Goal: Task Accomplishment & Management: Manage account settings

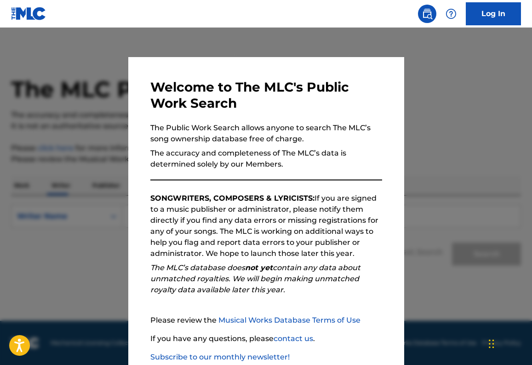
scroll to position [56, 0]
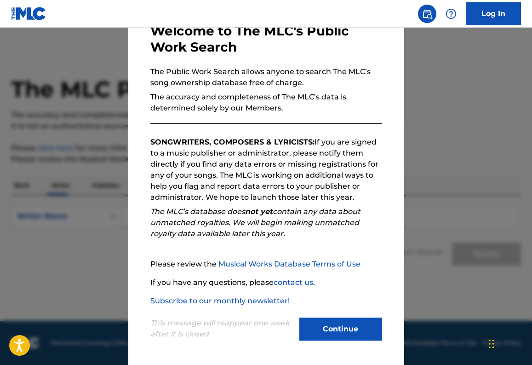
click at [360, 324] on button "Continue" at bounding box center [341, 329] width 83 height 23
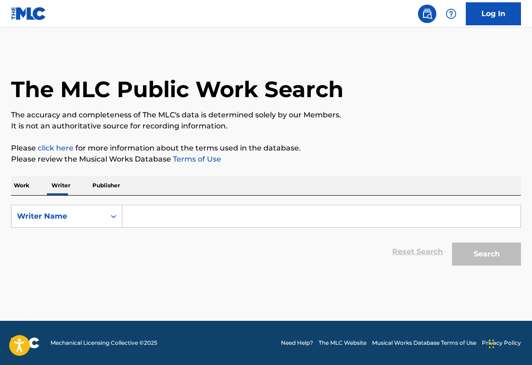
click at [167, 216] on input "Search Form" at bounding box center [321, 216] width 399 height 22
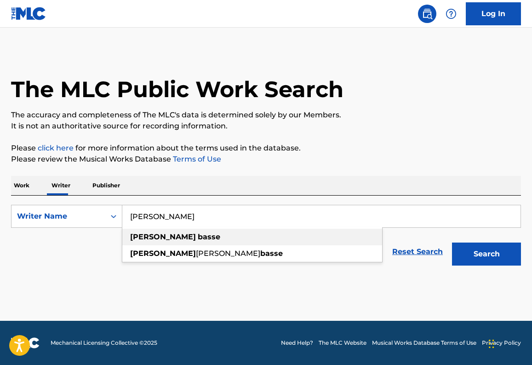
type input "Dillon Basse"
click at [162, 242] on div "dillon basse" at bounding box center [252, 237] width 260 height 17
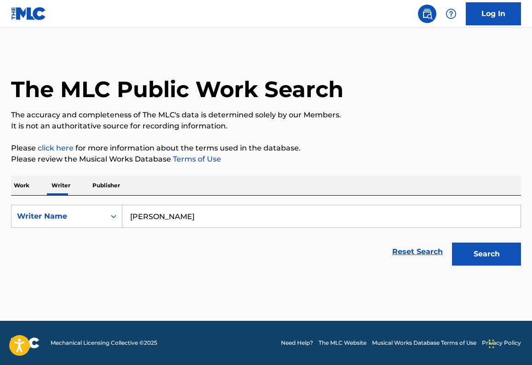
click at [503, 248] on button "Search" at bounding box center [486, 254] width 69 height 23
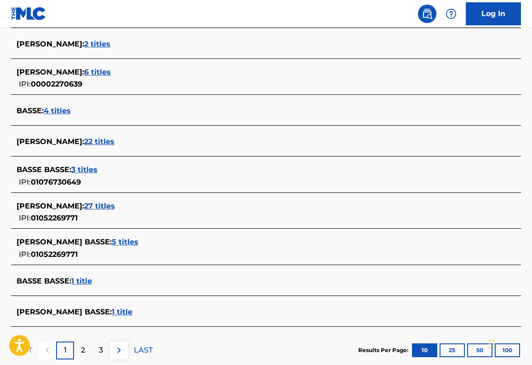
scroll to position [286, 0]
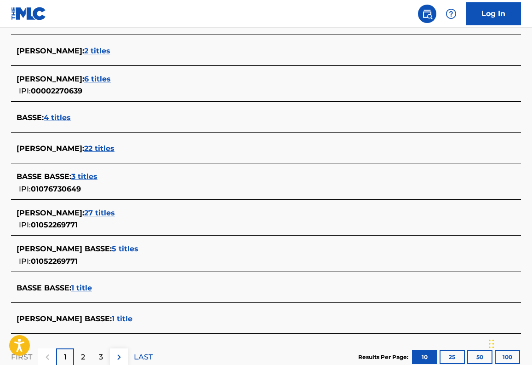
click at [95, 149] on span "22 titles" at bounding box center [99, 148] width 30 height 9
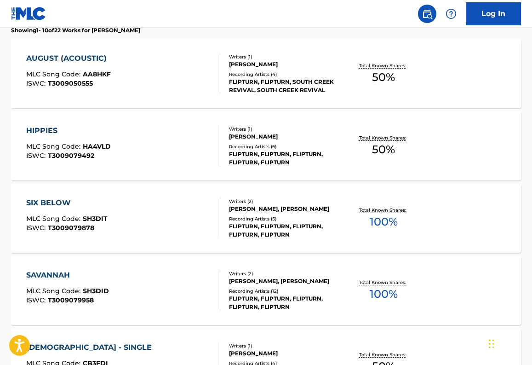
scroll to position [339, 0]
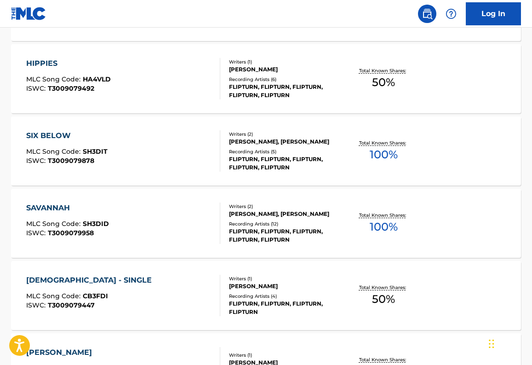
click at [249, 133] on div "Writers ( 2 )" at bounding box center [285, 134] width 112 height 7
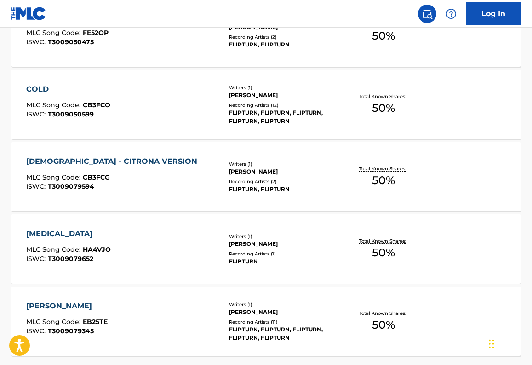
scroll to position [762, 0]
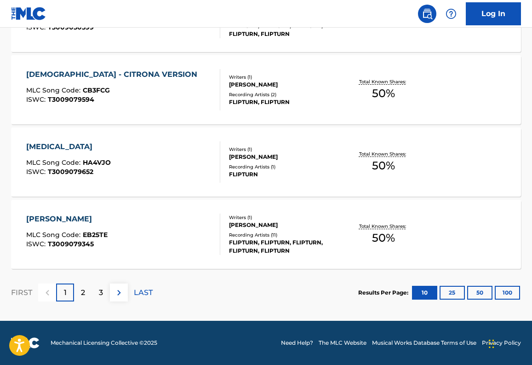
click at [84, 290] on p "2" at bounding box center [83, 292] width 4 height 11
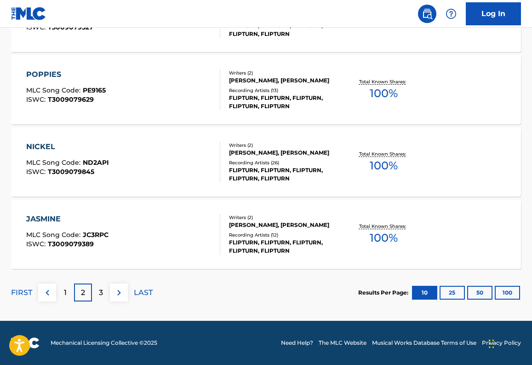
click at [103, 290] on p "3" at bounding box center [101, 292] width 4 height 11
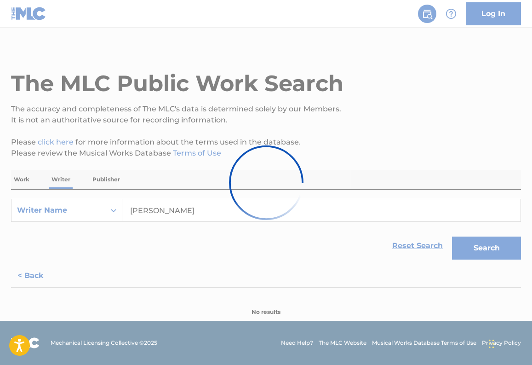
scroll to position [184, 0]
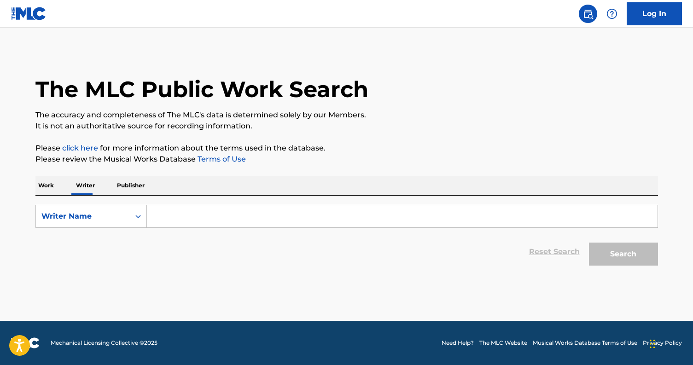
click at [137, 152] on p "Please click here for more information about the terms used in the database." at bounding box center [346, 148] width 622 height 11
click at [111, 72] on div "The MLC Public Work Search" at bounding box center [346, 84] width 622 height 67
click at [133, 191] on p "Publisher" at bounding box center [130, 185] width 33 height 19
click at [44, 189] on p "Work" at bounding box center [45, 185] width 21 height 19
click at [216, 214] on input "Search Form" at bounding box center [402, 216] width 510 height 22
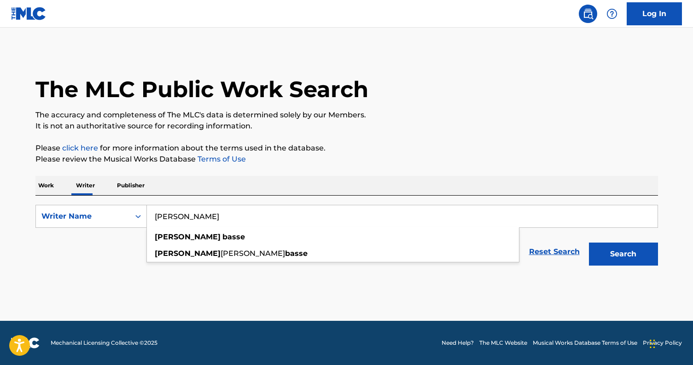
type input "Dillon Basse"
click at [589, 243] on button "Search" at bounding box center [623, 254] width 69 height 23
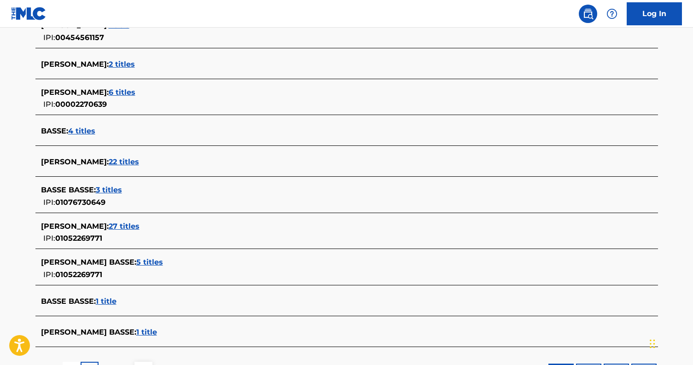
scroll to position [275, 0]
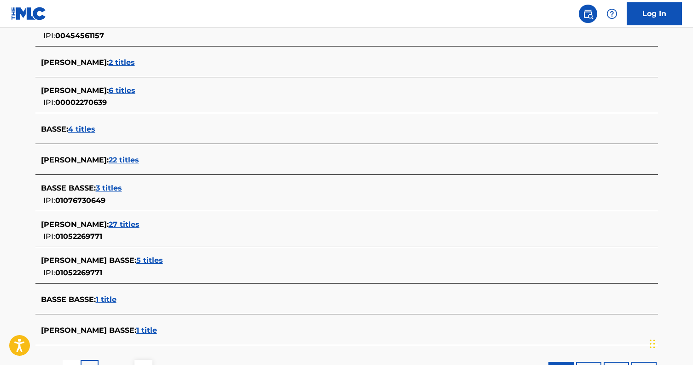
click at [116, 160] on span "22 titles" at bounding box center [124, 160] width 30 height 9
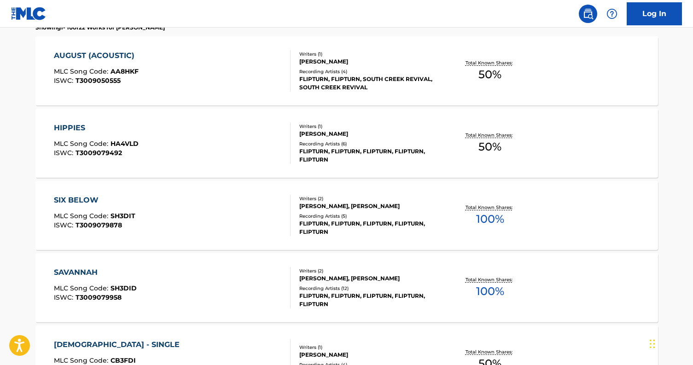
click at [350, 140] on div "Recording Artists ( 6 )" at bounding box center [368, 143] width 139 height 7
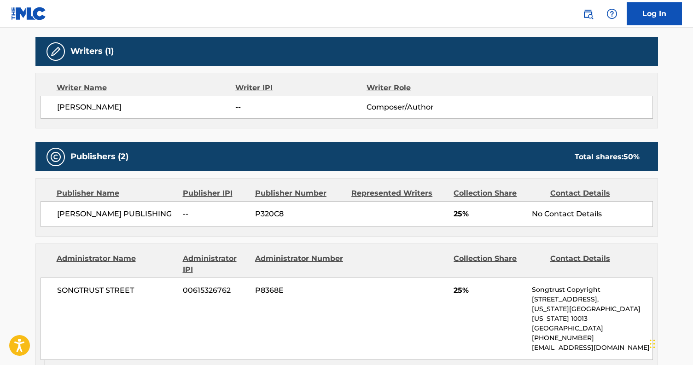
scroll to position [291, 0]
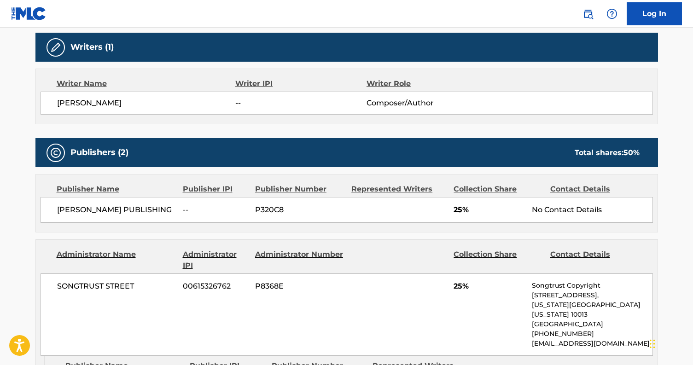
click at [497, 197] on div "MADELINE JARMAN PUBLISHING -- P320C8 25% No Contact Details" at bounding box center [346, 210] width 612 height 26
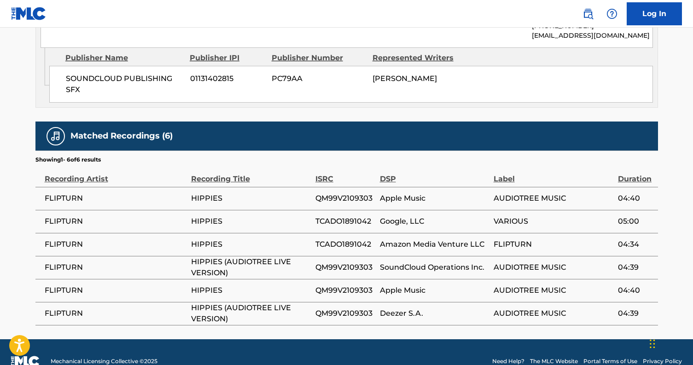
scroll to position [617, 0]
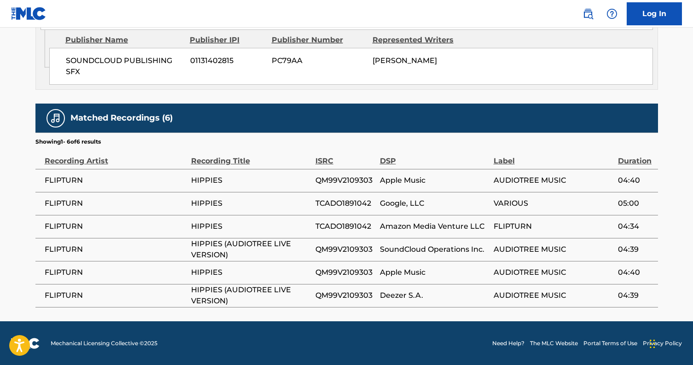
click at [221, 162] on div "Recording Title" at bounding box center [251, 156] width 120 height 21
click at [77, 156] on div "Recording Artist" at bounding box center [116, 156] width 142 height 21
click at [104, 121] on h5 "Matched Recordings (6)" at bounding box center [121, 118] width 102 height 11
click at [85, 156] on div "Recording Artist" at bounding box center [116, 156] width 142 height 21
click at [91, 168] on th "Recording Artist" at bounding box center [113, 157] width 156 height 23
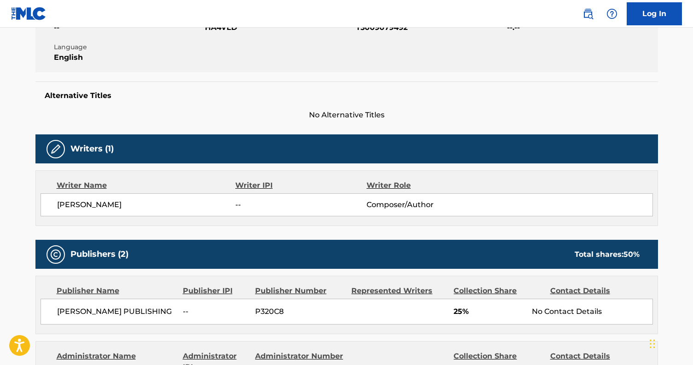
scroll to position [0, 0]
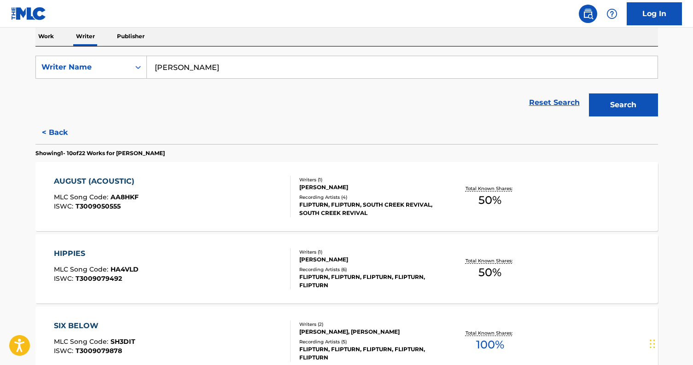
scroll to position [161, 0]
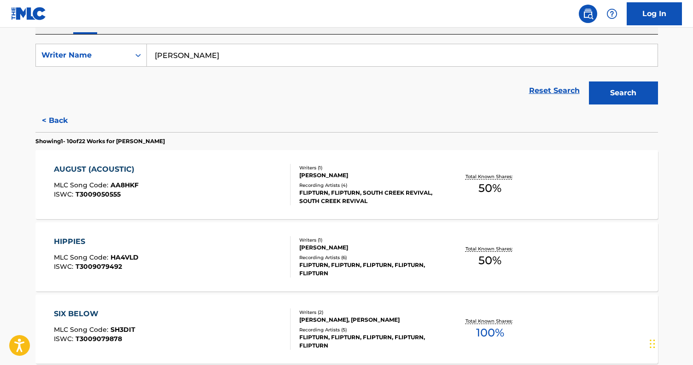
click at [78, 243] on div "HIPPIES" at bounding box center [96, 241] width 85 height 11
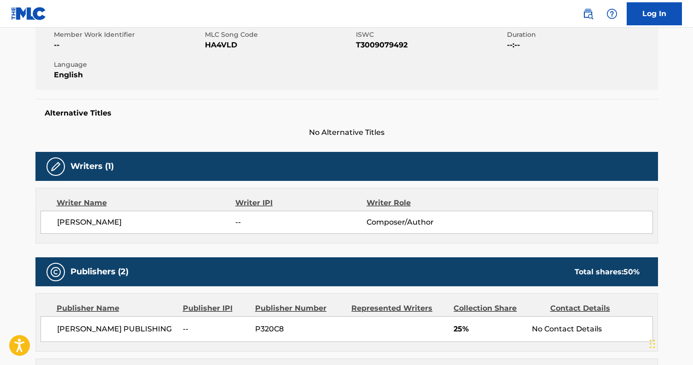
scroll to position [164, 0]
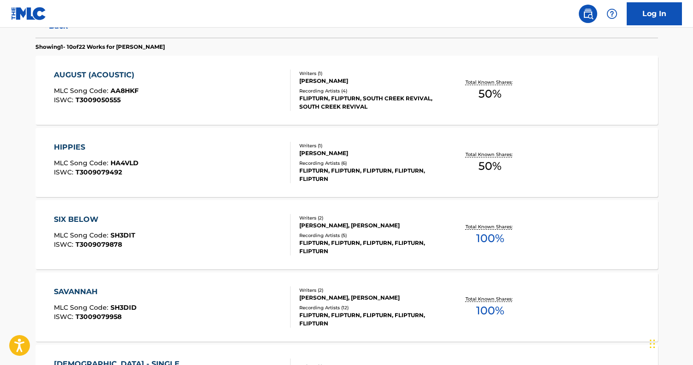
scroll to position [257, 0]
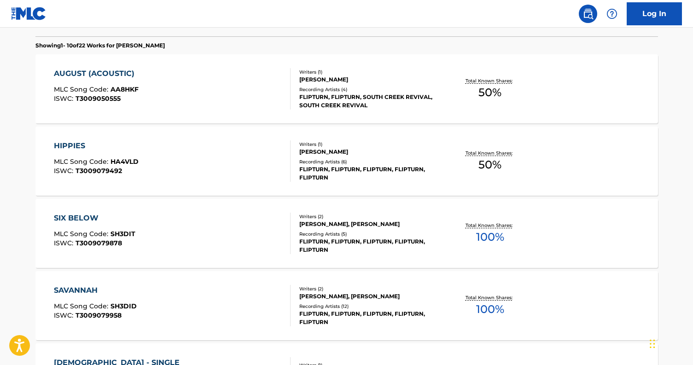
click at [79, 219] on div "SIX BELOW" at bounding box center [94, 218] width 81 height 11
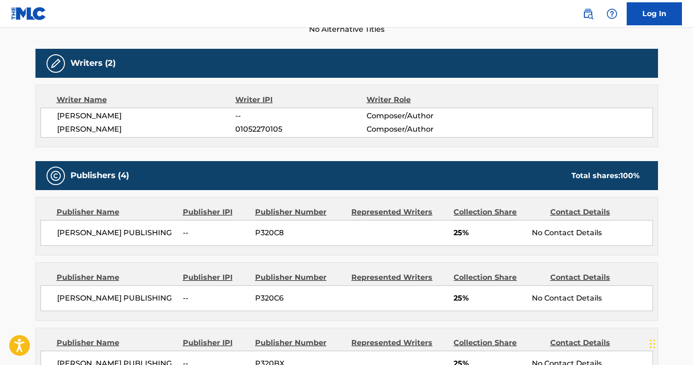
scroll to position [277, 0]
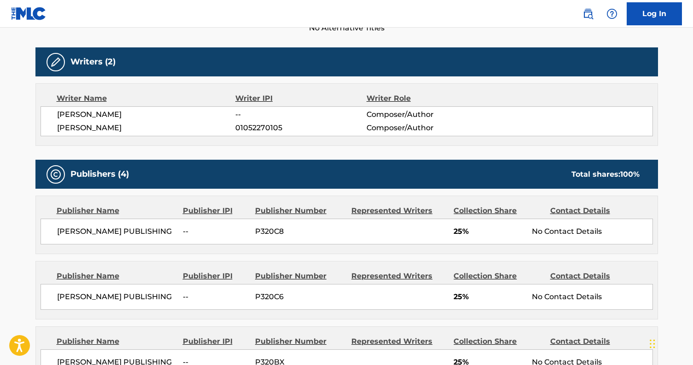
click at [269, 97] on div "Writer IPI" at bounding box center [300, 98] width 131 height 11
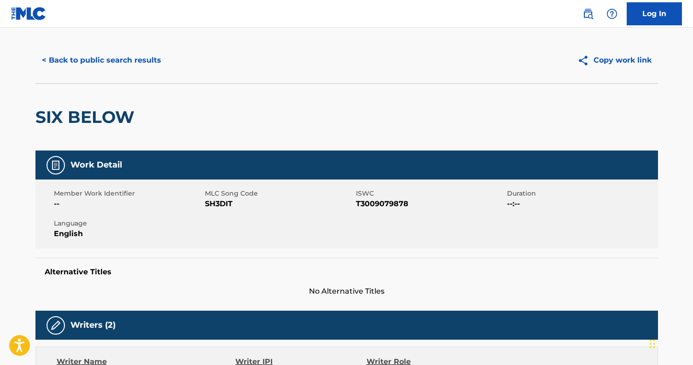
scroll to position [0, 0]
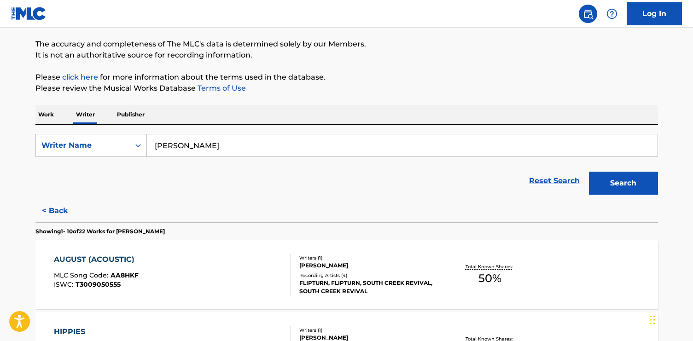
scroll to position [71, 0]
click at [42, 211] on button "< Back" at bounding box center [62, 210] width 55 height 23
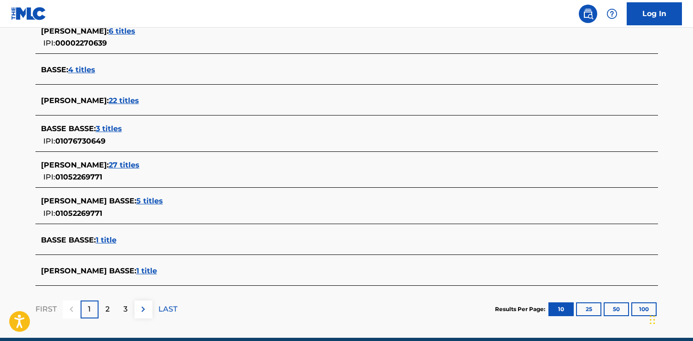
scroll to position [330, 0]
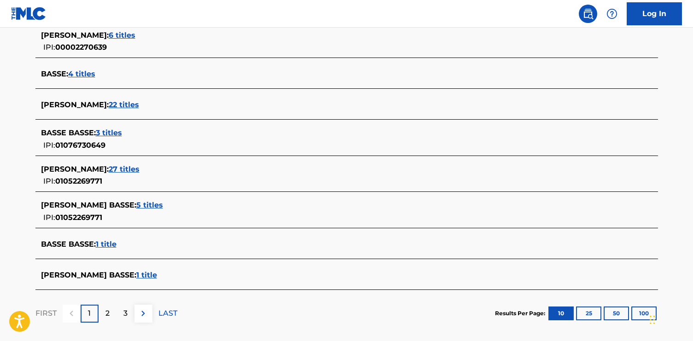
click at [118, 107] on span "22 titles" at bounding box center [124, 104] width 30 height 9
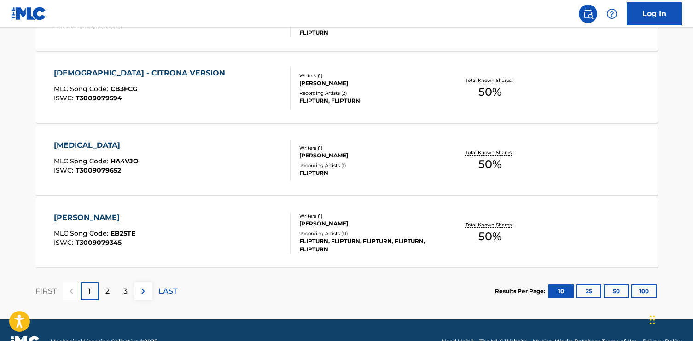
scroll to position [765, 0]
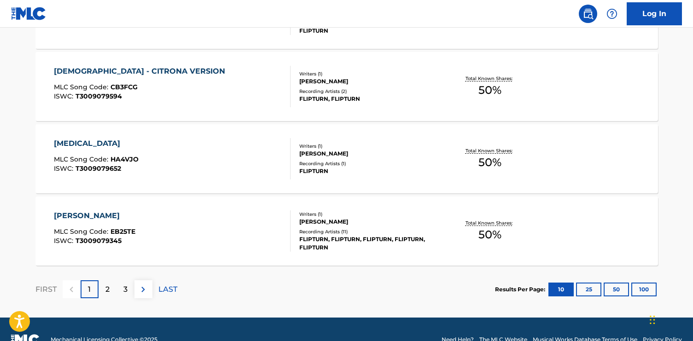
click at [68, 216] on div "ELEANOR" at bounding box center [94, 215] width 81 height 11
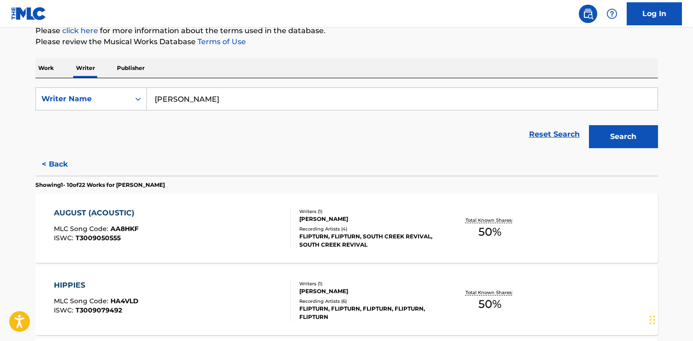
scroll to position [124, 0]
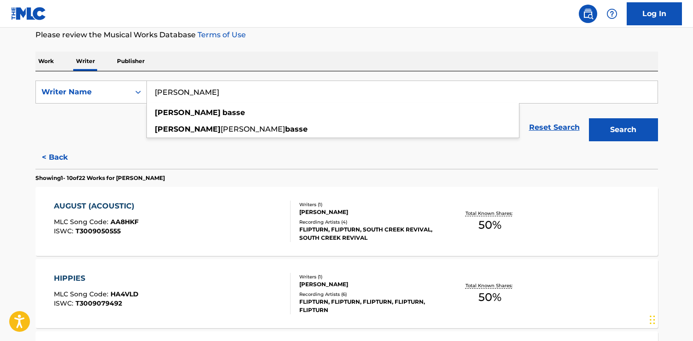
drag, startPoint x: 219, startPoint y: 91, endPoint x: 147, endPoint y: 88, distance: 71.8
click at [147, 88] on input "Dillon Basse" at bounding box center [402, 92] width 510 height 22
type input "Madeline Jarman"
click at [589, 118] on button "Search" at bounding box center [623, 129] width 69 height 23
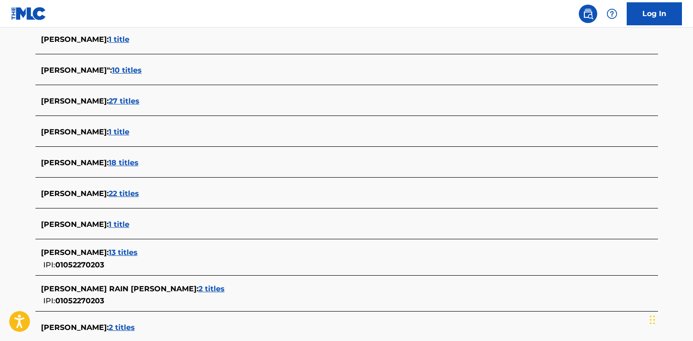
scroll to position [321, 0]
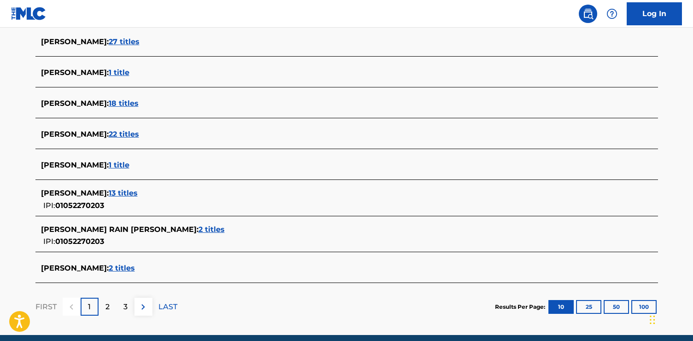
click at [139, 135] on span "22 titles" at bounding box center [124, 134] width 30 height 9
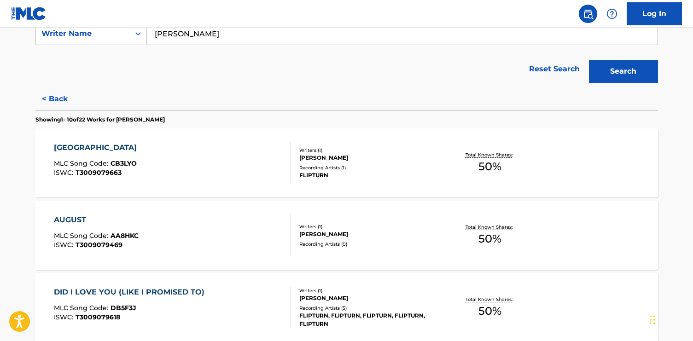
scroll to position [182, 0]
click at [77, 218] on div "AUGUST" at bounding box center [96, 220] width 85 height 11
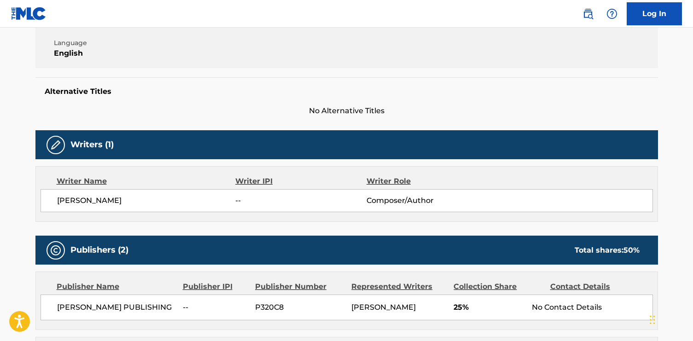
scroll to position [96, 0]
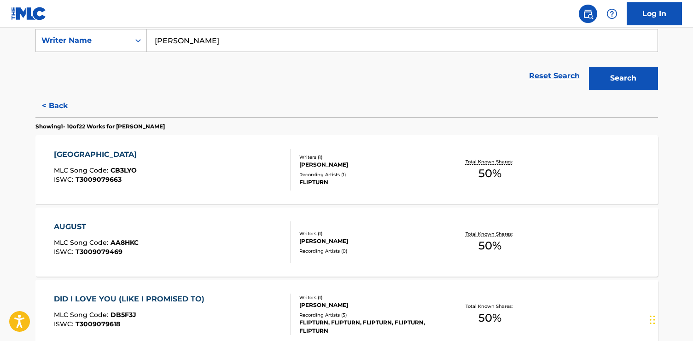
scroll to position [177, 0]
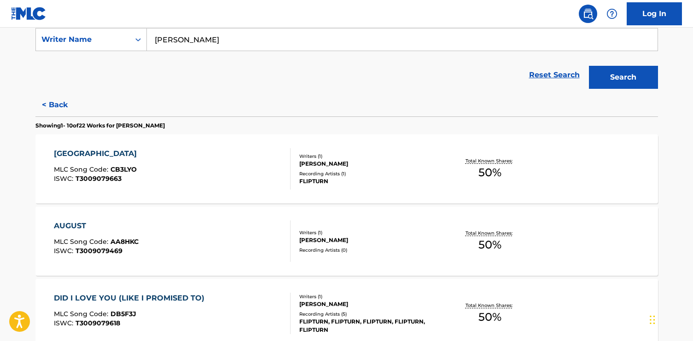
click at [148, 150] on div "CHICAGO MLC Song Code : CB3LYO ISWC : T3009079663" at bounding box center [172, 168] width 237 height 41
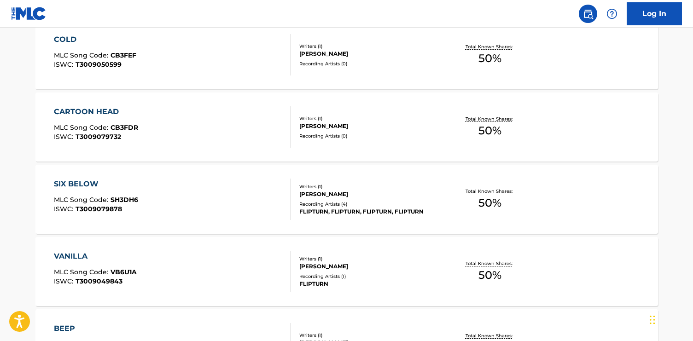
scroll to position [786, 0]
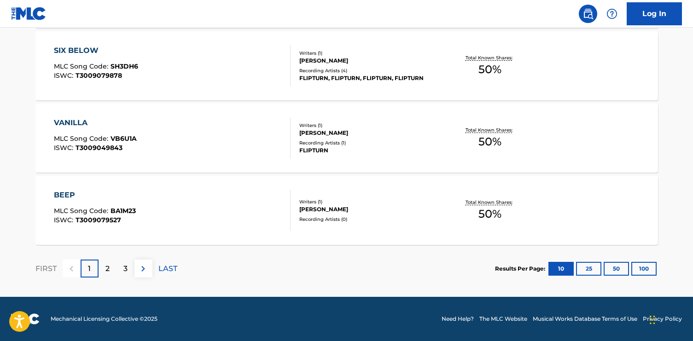
click at [110, 272] on div "2" at bounding box center [107, 269] width 18 height 18
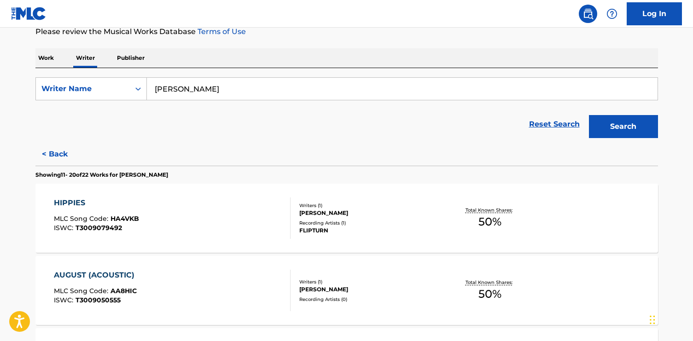
scroll to position [124, 0]
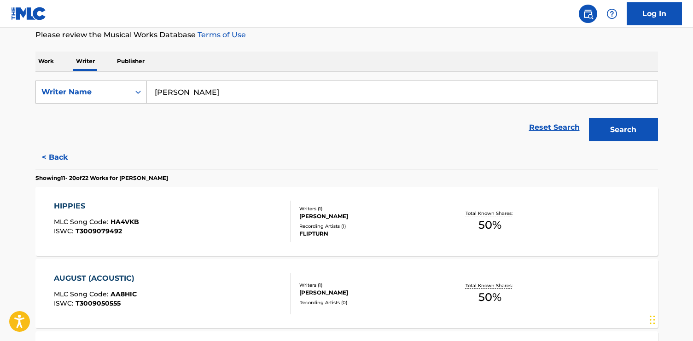
click at [45, 65] on p "Work" at bounding box center [45, 61] width 21 height 19
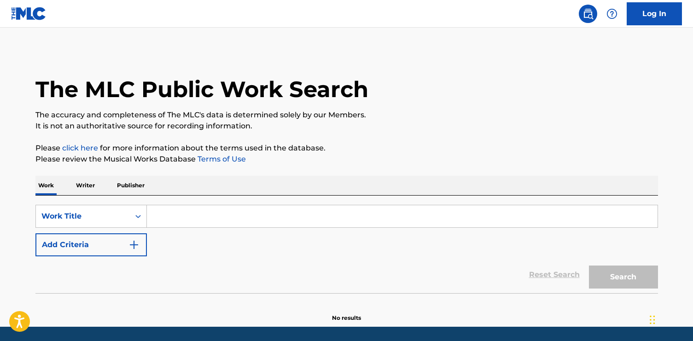
click at [180, 211] on input "Search Form" at bounding box center [402, 216] width 510 height 22
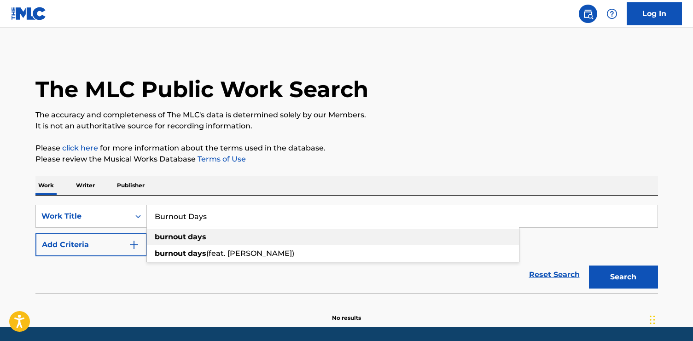
click at [238, 231] on div "burnout days" at bounding box center [333, 237] width 372 height 17
type input "burnout days"
click at [618, 276] on button "Search" at bounding box center [623, 277] width 69 height 23
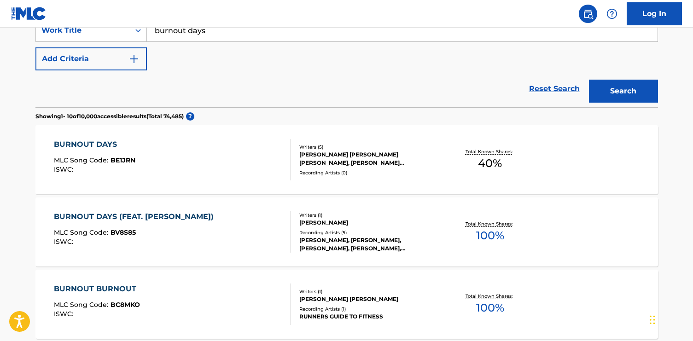
scroll to position [213, 0]
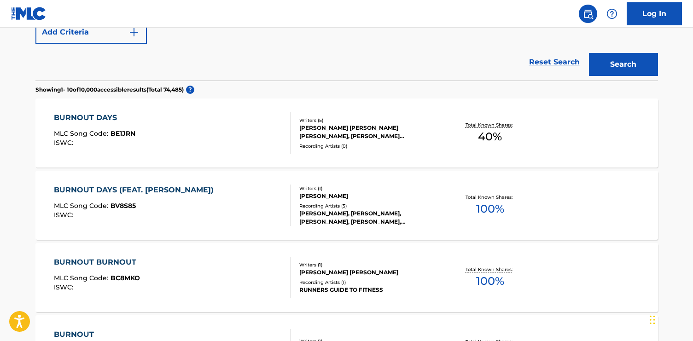
click at [70, 125] on div "BURNOUT DAYS MLC Song Code : BE1JRN ISWC :" at bounding box center [94, 132] width 81 height 41
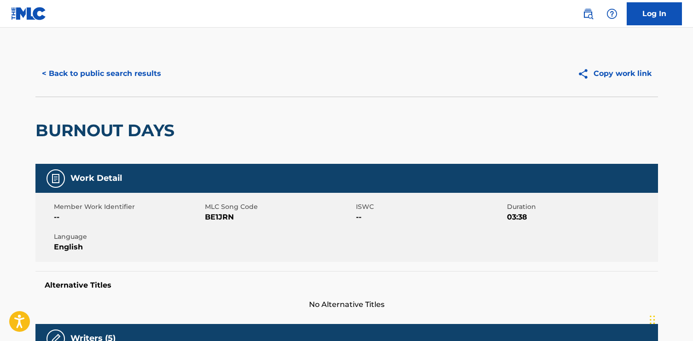
click at [52, 74] on button "< Back to public search results" at bounding box center [101, 73] width 132 height 23
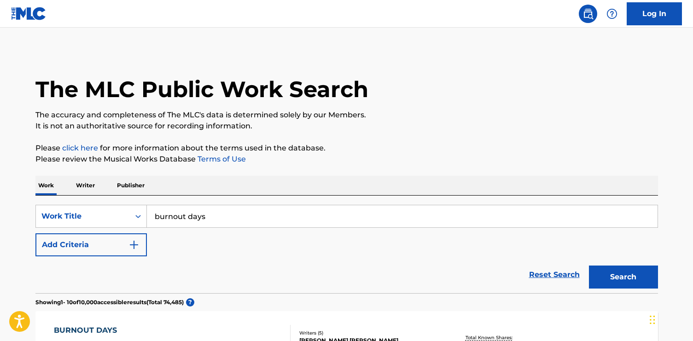
scroll to position [237, 0]
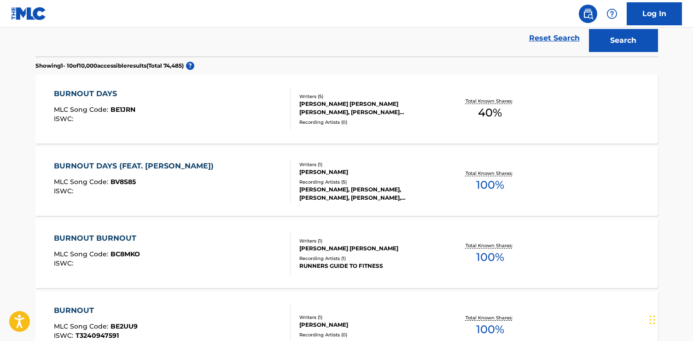
click at [29, 11] on img at bounding box center [28, 13] width 35 height 13
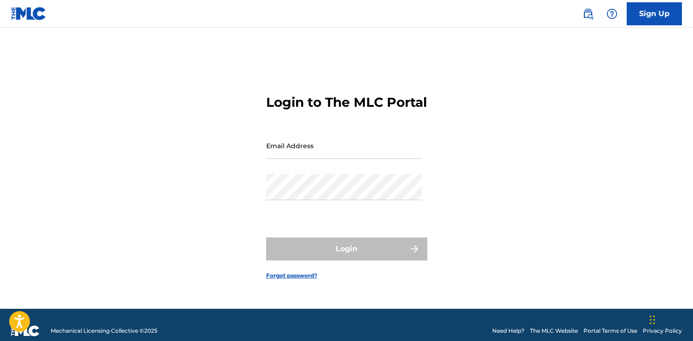
click at [322, 157] on input "Email Address" at bounding box center [344, 146] width 156 height 26
paste input "[EMAIL_ADDRESS][DOMAIN_NAME]"
type input "[EMAIL_ADDRESS][DOMAIN_NAME]"
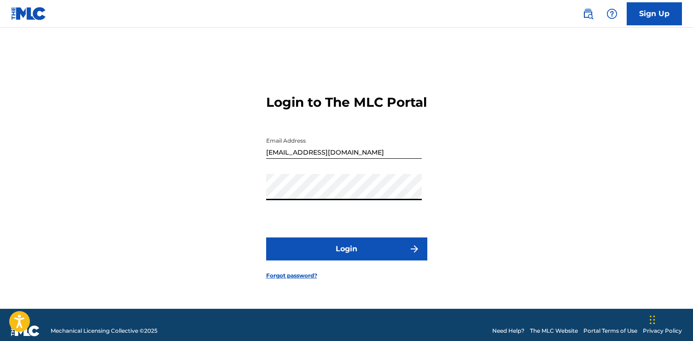
click at [349, 257] on button "Login" at bounding box center [346, 248] width 161 height 23
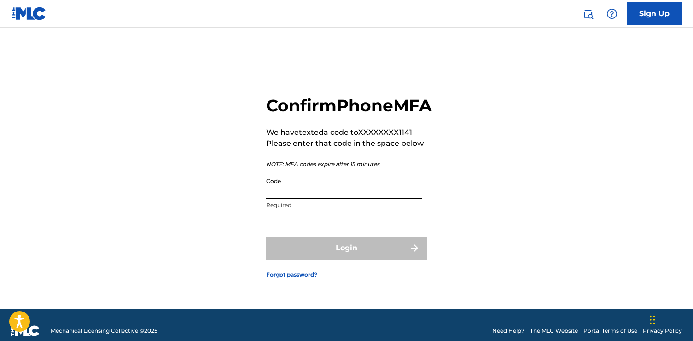
click at [350, 196] on input "Code" at bounding box center [344, 186] width 156 height 26
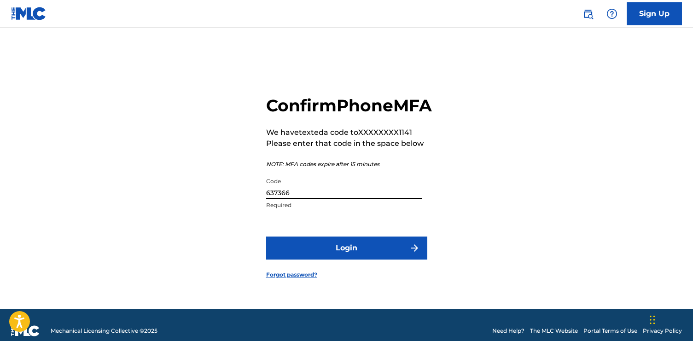
type input "637366"
click at [341, 257] on button "Login" at bounding box center [346, 248] width 161 height 23
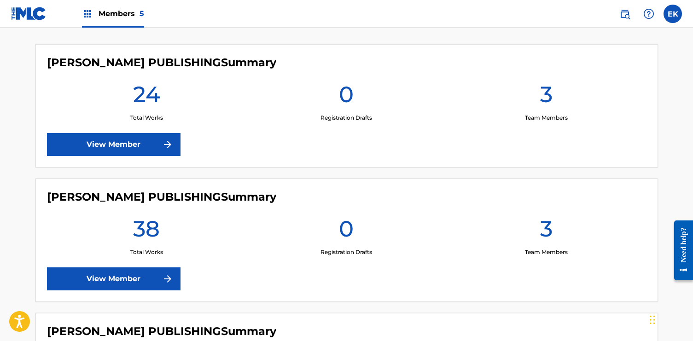
scroll to position [242, 0]
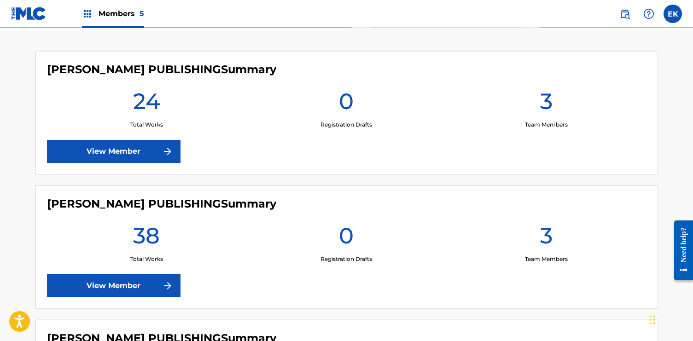
click at [136, 152] on link "View Member" at bounding box center [113, 151] width 133 height 23
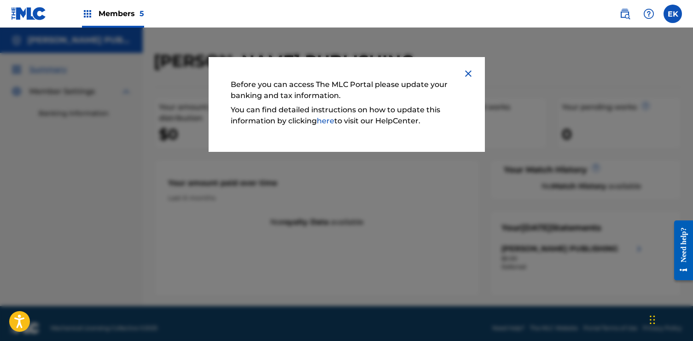
click at [467, 75] on img at bounding box center [467, 73] width 11 height 11
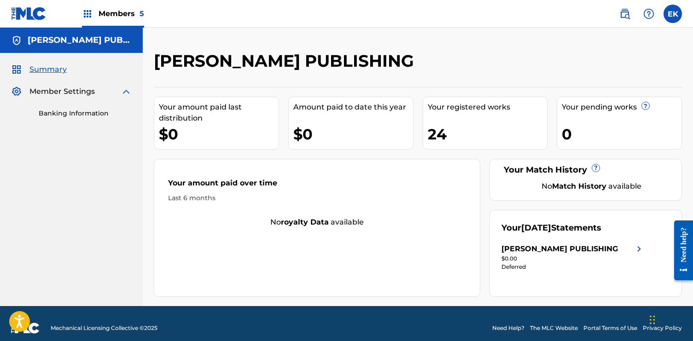
click at [443, 126] on div "24" at bounding box center [488, 134] width 120 height 21
click at [339, 129] on div "$0" at bounding box center [353, 134] width 120 height 21
click at [47, 69] on span "Summary" at bounding box center [47, 69] width 37 height 11
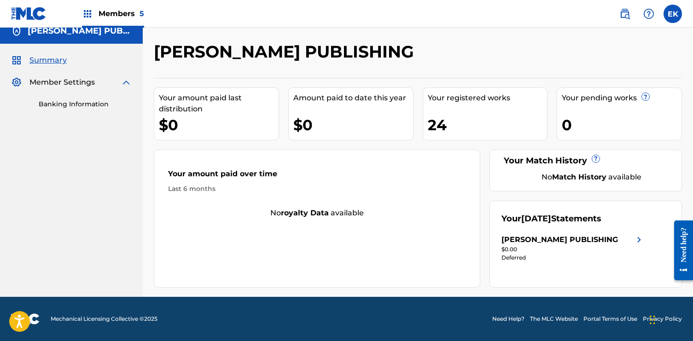
click at [568, 179] on strong "Match History" at bounding box center [579, 177] width 54 height 9
click at [459, 127] on div "24" at bounding box center [488, 125] width 120 height 21
click at [414, 123] on div "Your amount paid last distribution $0 Amount paid to date this year $0 Your reg…" at bounding box center [418, 183] width 528 height 210
click at [186, 126] on div "$0" at bounding box center [219, 125] width 120 height 21
click at [189, 109] on div "Your amount paid last distribution" at bounding box center [219, 103] width 120 height 22
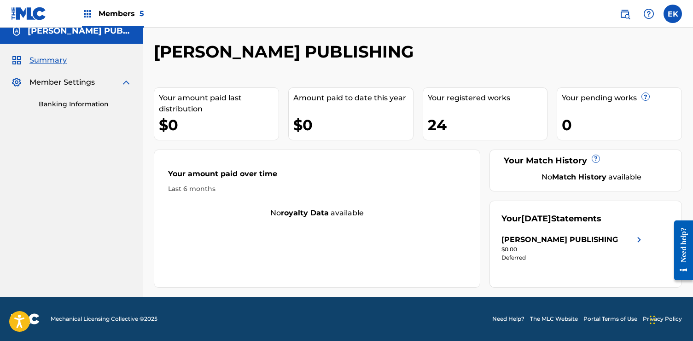
click at [551, 223] on span "[DATE]" at bounding box center [536, 219] width 30 height 10
click at [559, 246] on div "$0.00" at bounding box center [572, 249] width 143 height 8
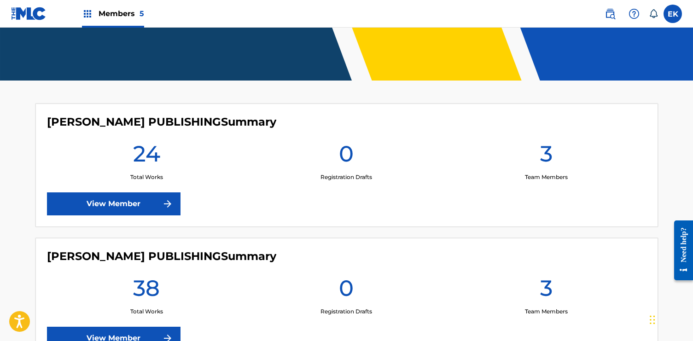
scroll to position [218, 0]
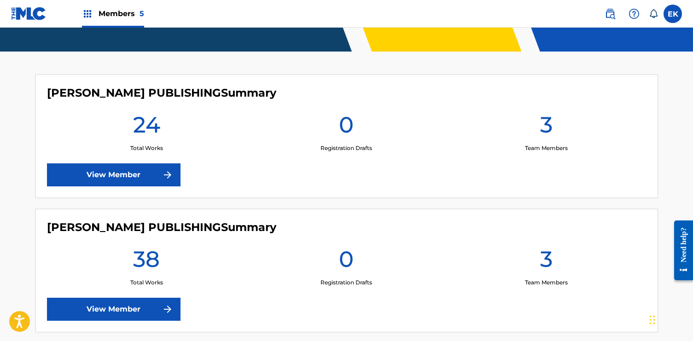
click at [156, 170] on link "View Member" at bounding box center [113, 174] width 133 height 23
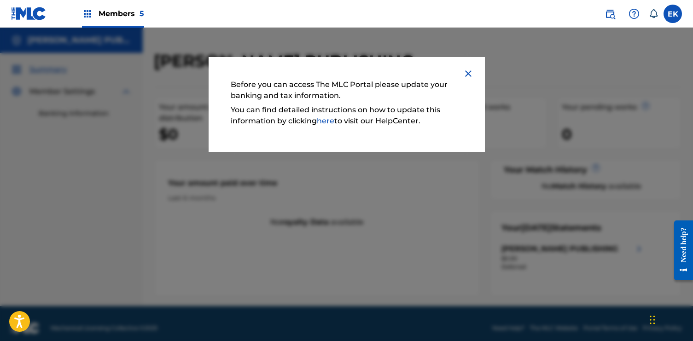
click at [471, 72] on img at bounding box center [467, 73] width 11 height 11
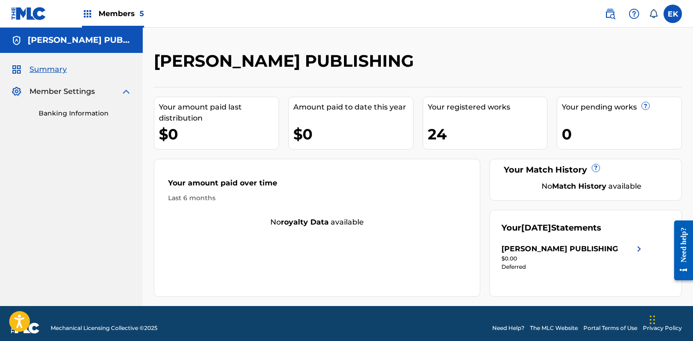
scroll to position [9, 0]
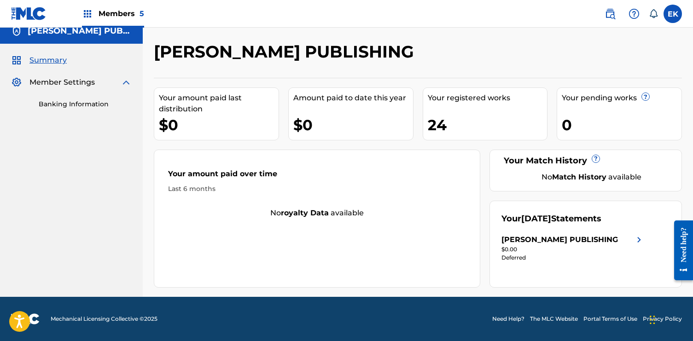
click at [451, 116] on div "24" at bounding box center [488, 125] width 120 height 21
click at [424, 123] on div "Your registered works 24" at bounding box center [484, 113] width 125 height 53
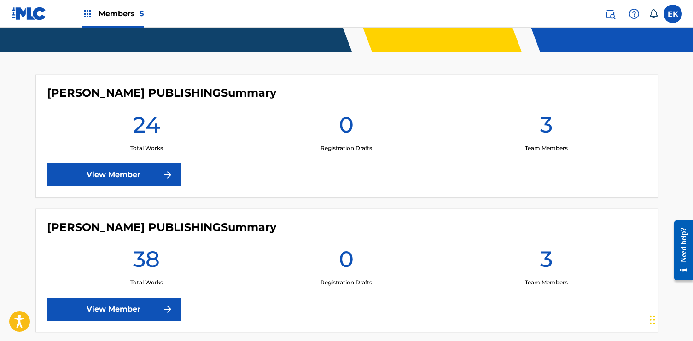
click at [133, 163] on link "View Member" at bounding box center [113, 174] width 133 height 23
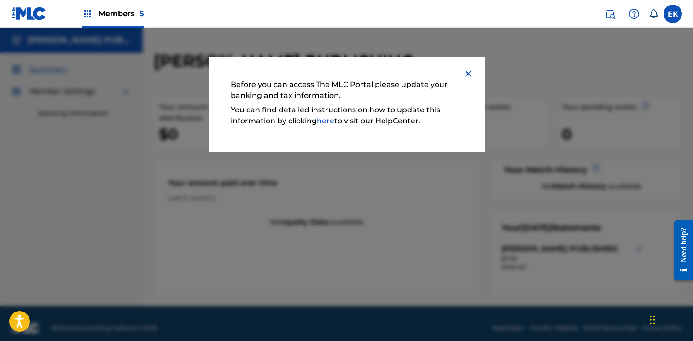
click at [467, 73] on img at bounding box center [467, 73] width 11 height 11
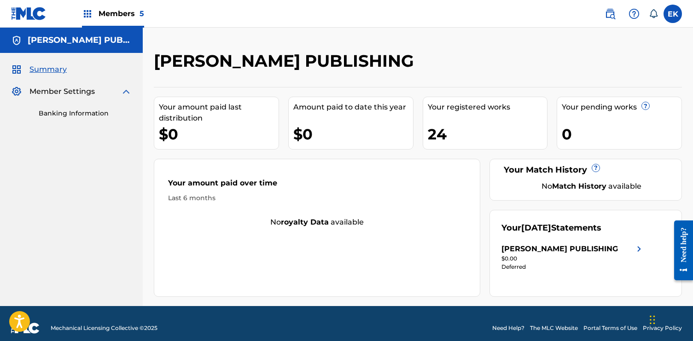
click at [120, 91] on div "Member Settings" at bounding box center [71, 91] width 121 height 11
click at [21, 67] on img at bounding box center [16, 69] width 11 height 11
